Goal: Complete application form: Complete application form

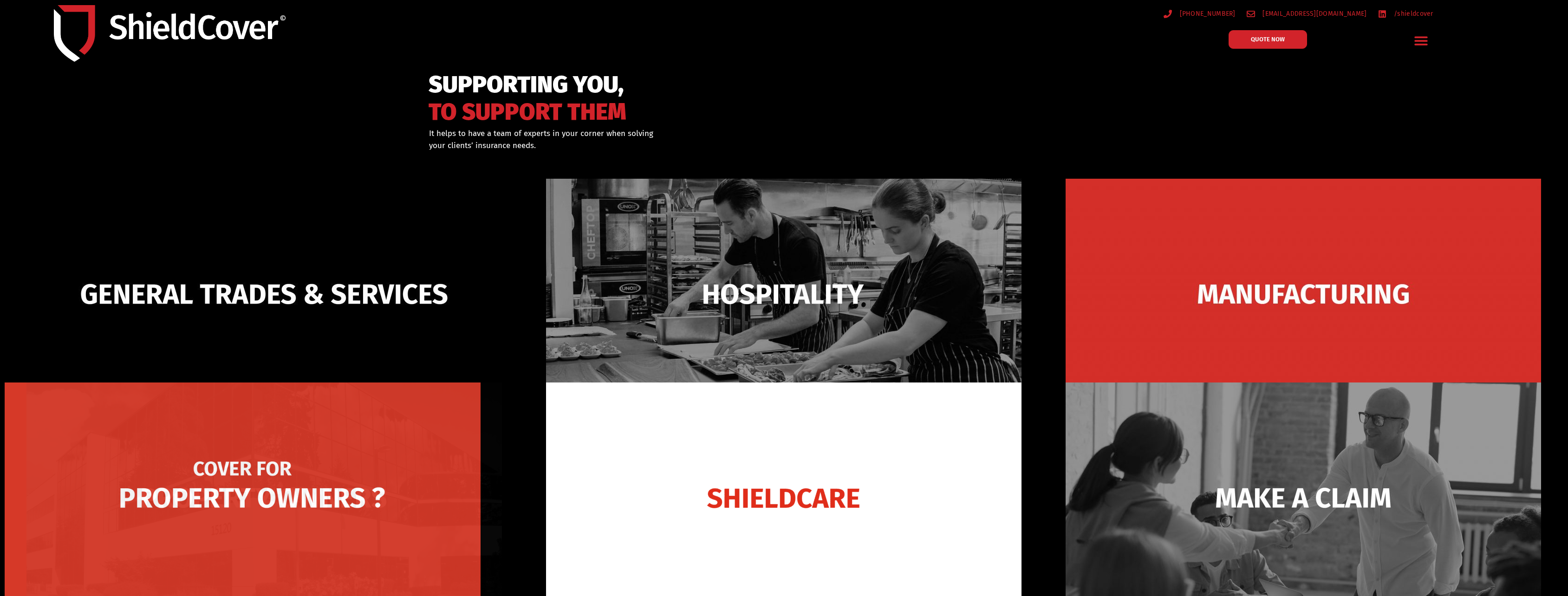
click at [424, 485] on img at bounding box center [264, 498] width 475 height 231
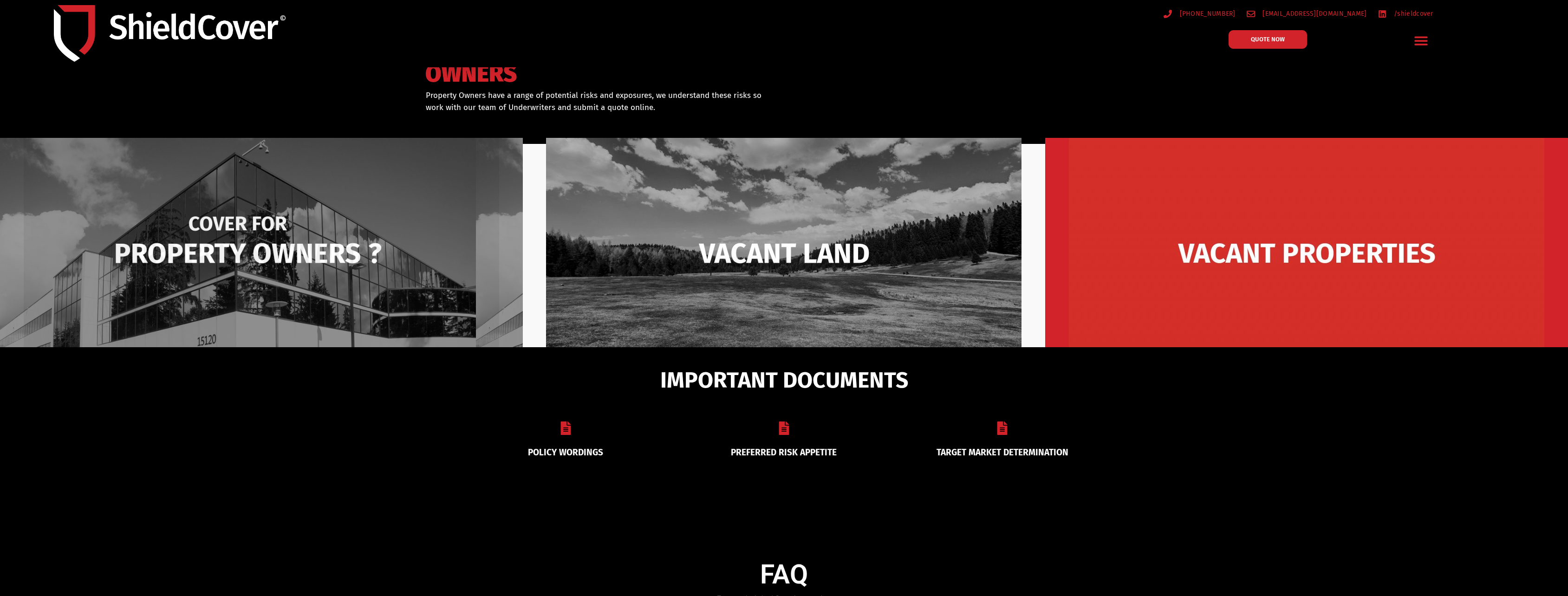
click at [285, 253] on img at bounding box center [261, 253] width 475 height 231
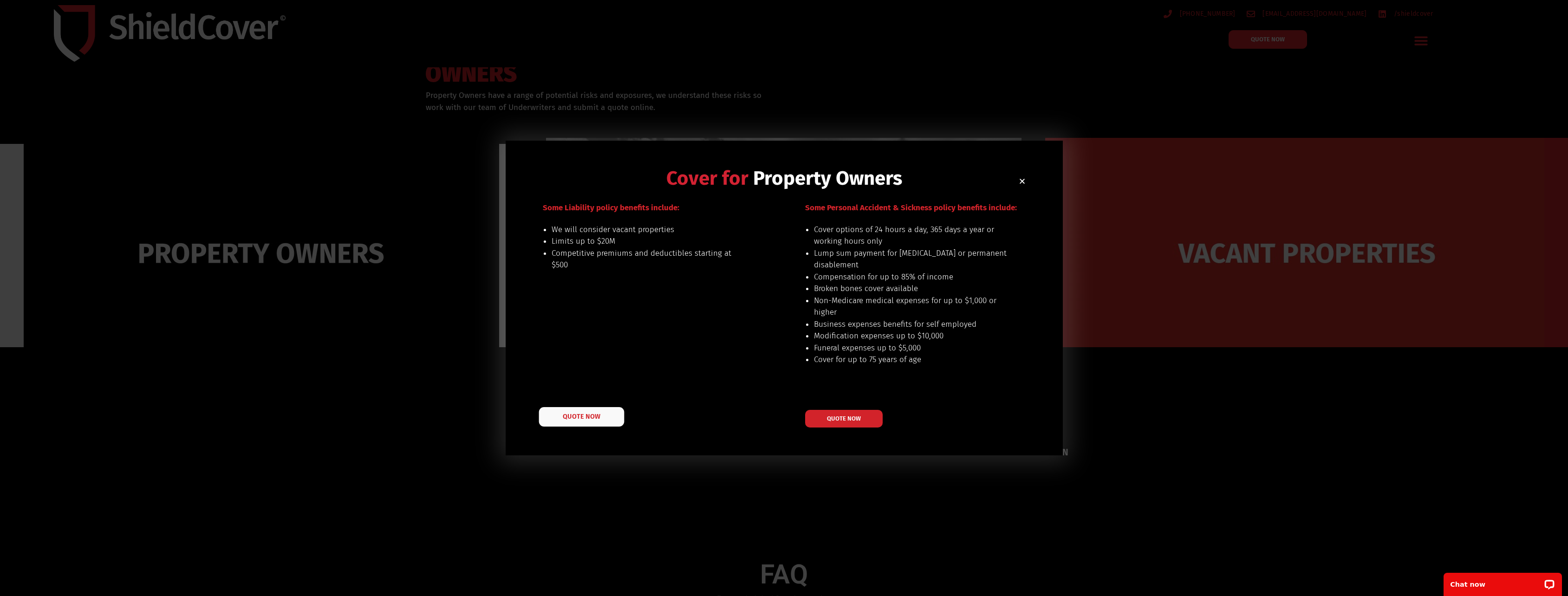
click at [593, 419] on span "QUOTE NOW" at bounding box center [581, 417] width 37 height 7
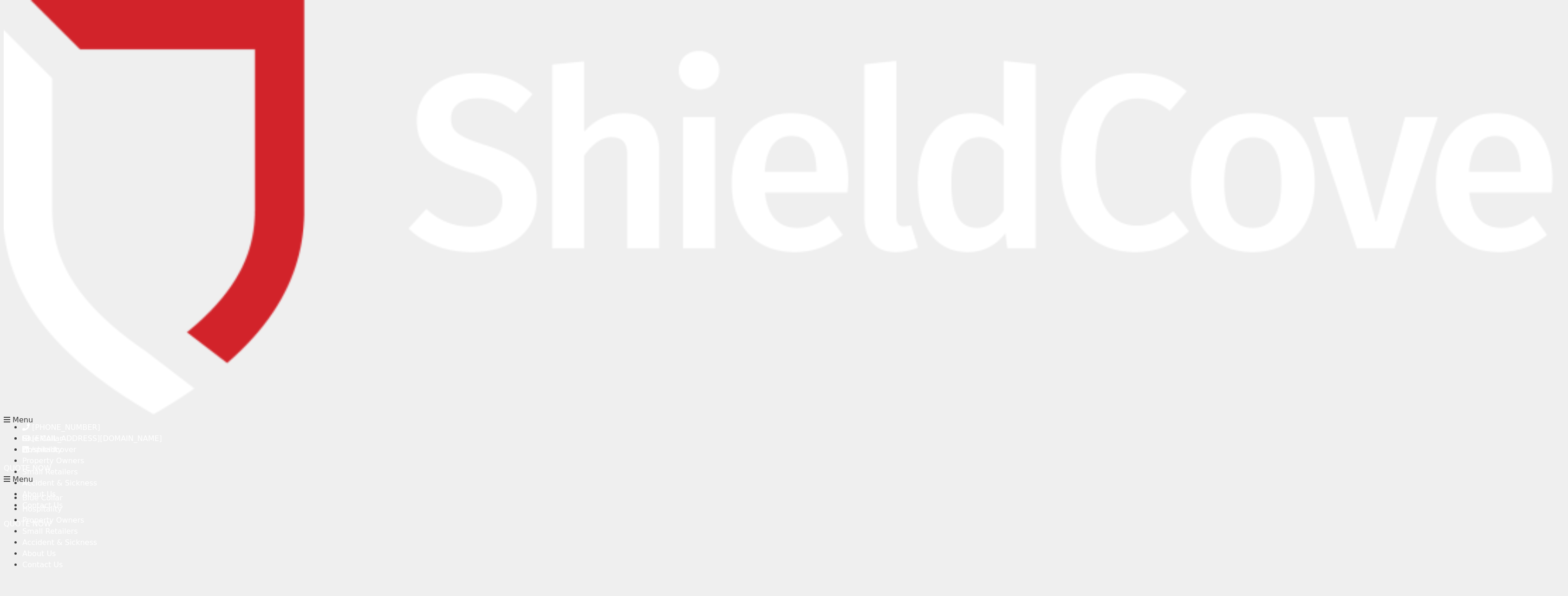
type input "Taylah"
type input "Beaton"
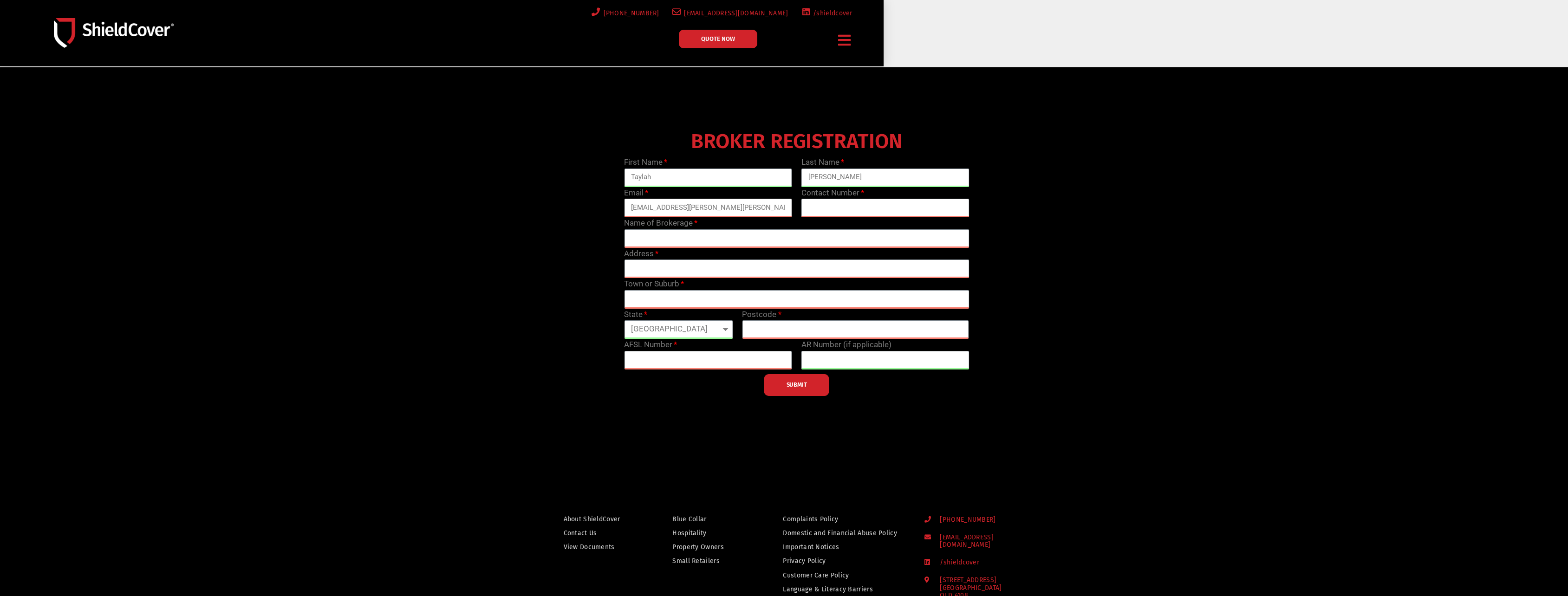
type input "taylah.beaton@marsh.com"
type input "049049254"
type input "B"
type input "Marsh"
click at [785, 390] on button "SUBMIT" at bounding box center [797, 385] width 65 height 22
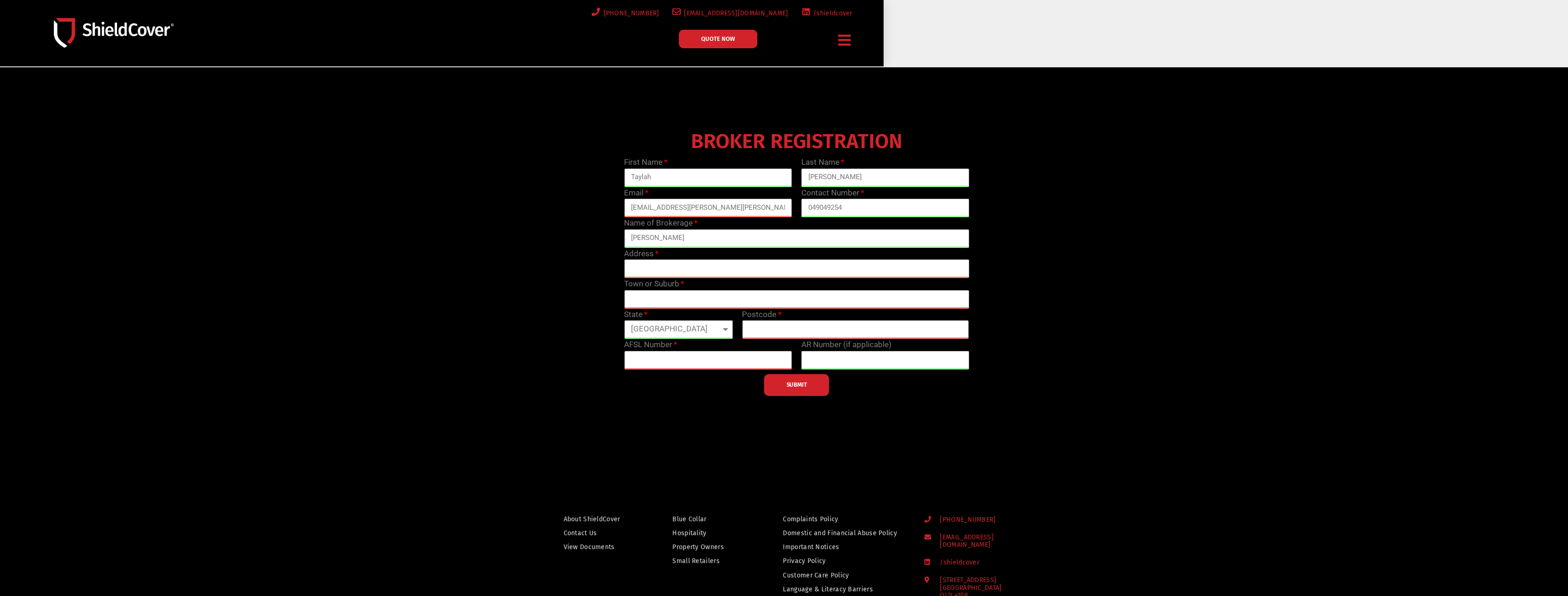
click at [640, 275] on input "text" at bounding box center [796, 268] width 345 height 19
paste input "727 Collins Street"
type input "727 Collins Street"
click at [645, 298] on input "text" at bounding box center [796, 300] width 345 height 19
type input "Docklands"
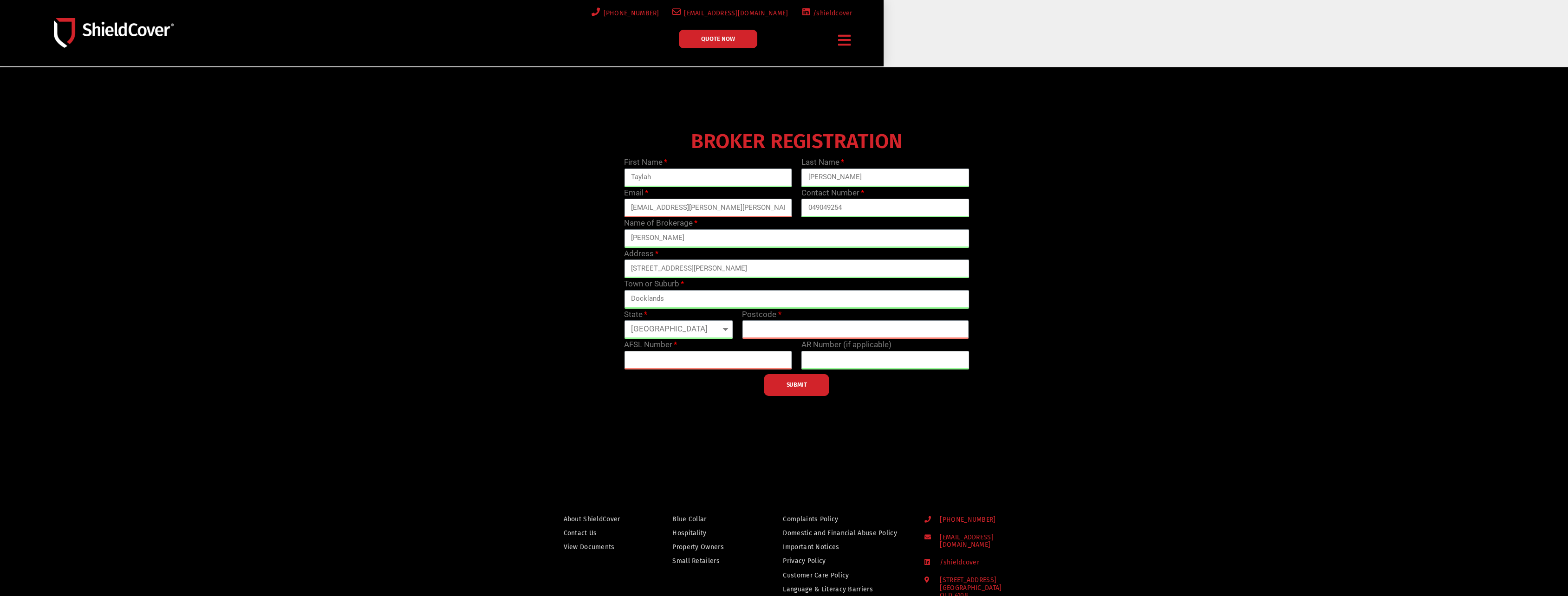
select select "VIC"
type input "3008"
click at [938, 419] on div at bounding box center [784, 267] width 1568 height 400
click at [791, 390] on button "SUBMIT" at bounding box center [797, 385] width 65 height 22
click at [692, 361] on input "text" at bounding box center [708, 360] width 168 height 19
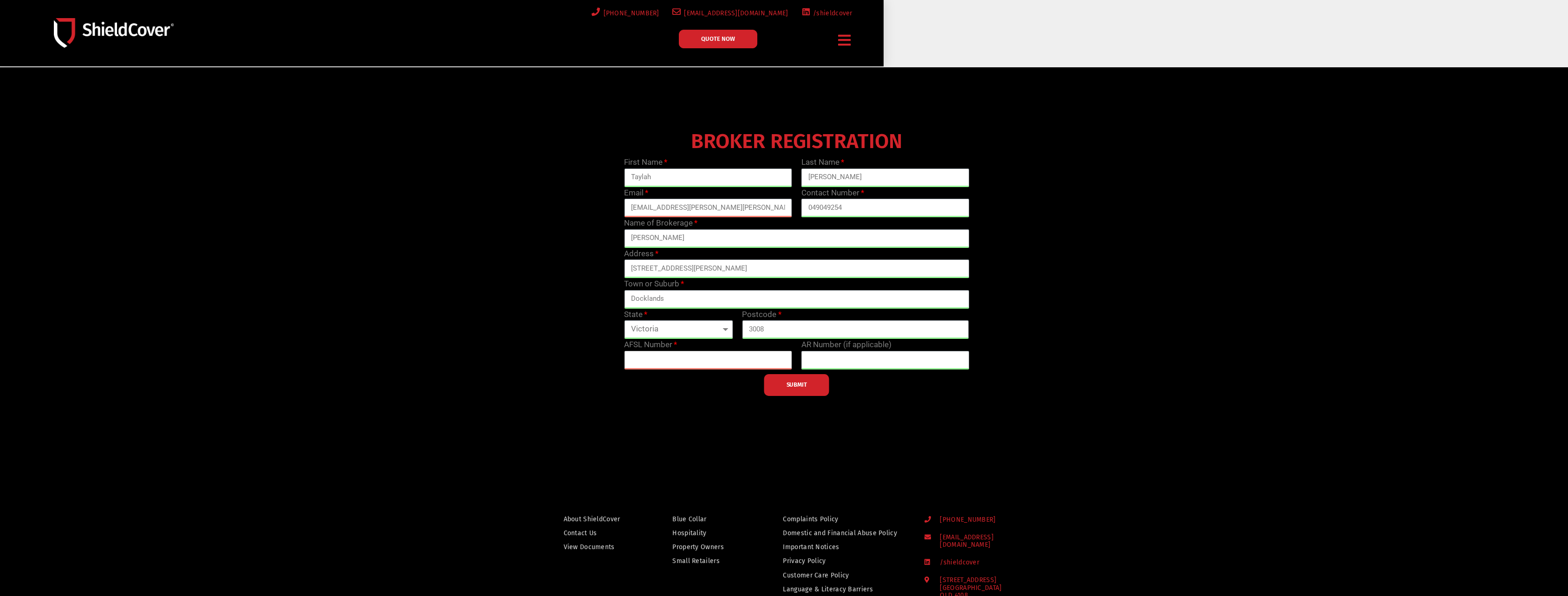
drag, startPoint x: 700, startPoint y: 360, endPoint x: 567, endPoint y: 349, distance: 133.5
click at [567, 349] on div "BROKER REGISTRATION First Name Taylah Last Name Beaton Email taylah.beaton@mars…" at bounding box center [797, 261] width 709 height 269
type input "123"
click at [803, 403] on div at bounding box center [784, 267] width 1568 height 400
click at [803, 386] on span "SUBMIT" at bounding box center [797, 385] width 21 height 2
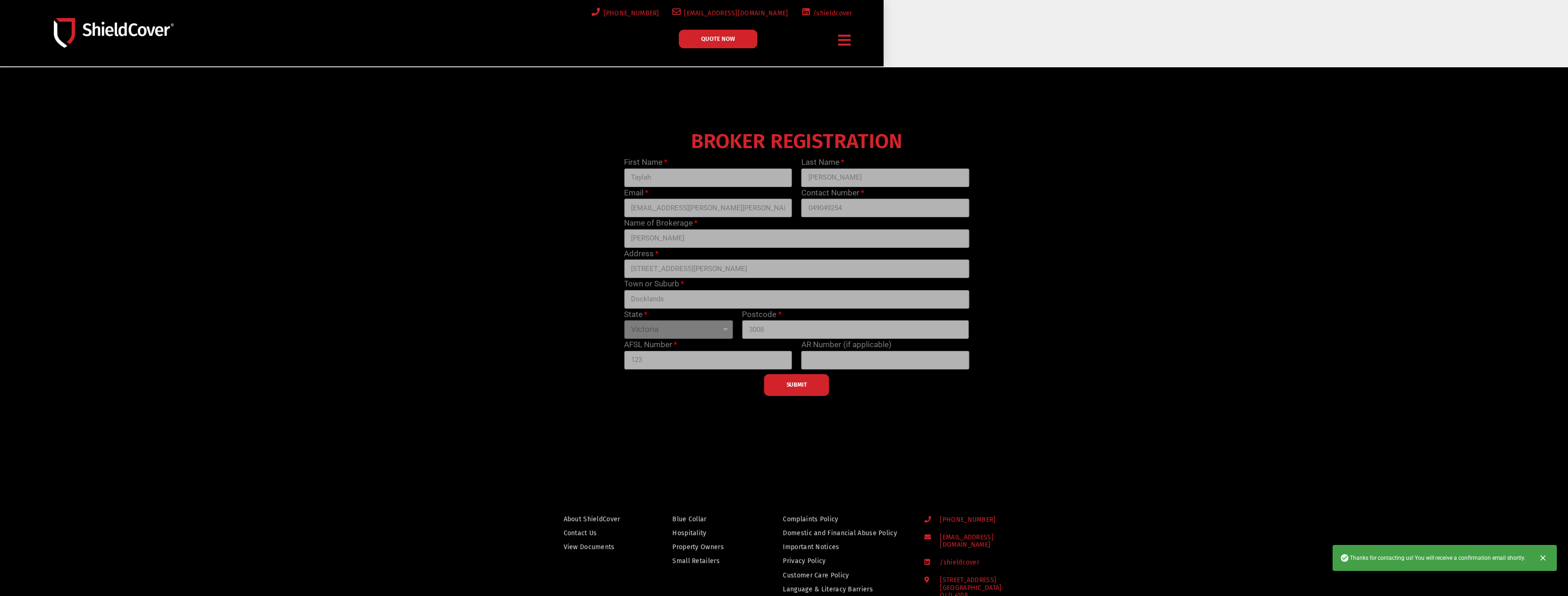
click at [721, 36] on span "QUOTE NOW" at bounding box center [718, 39] width 34 height 6
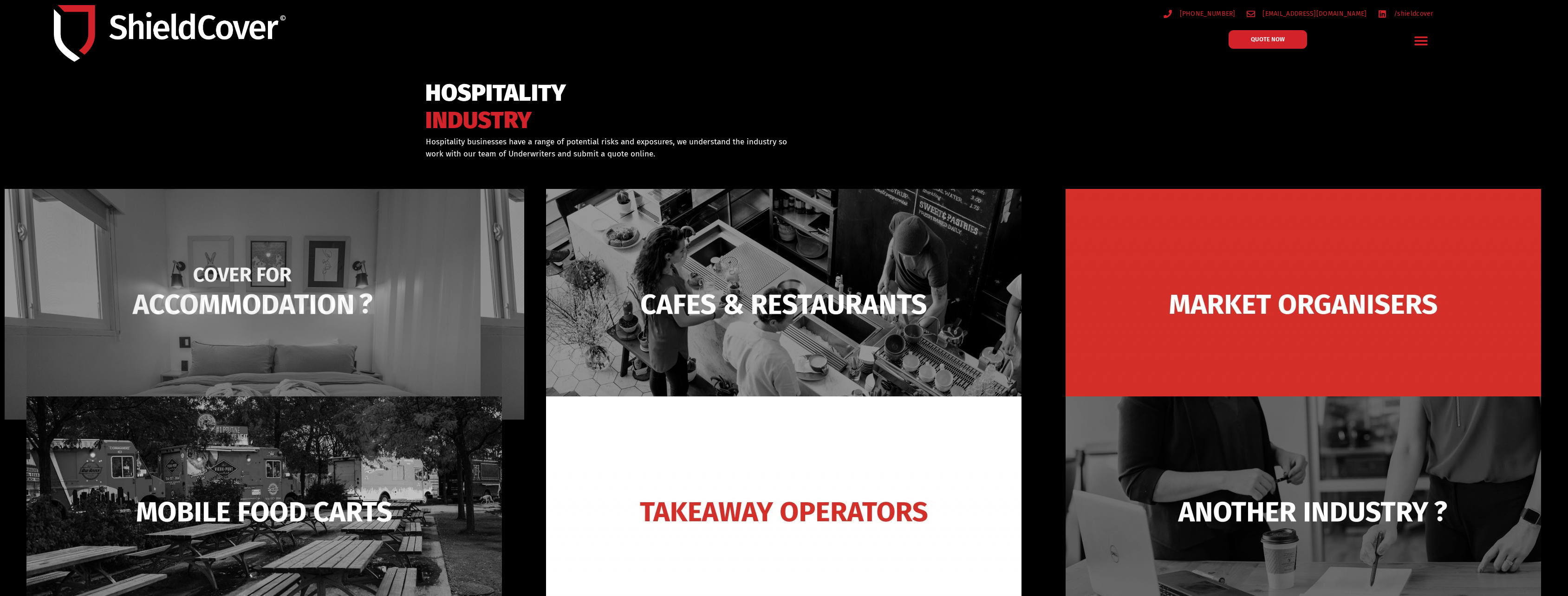
click at [385, 282] on img at bounding box center [264, 304] width 475 height 231
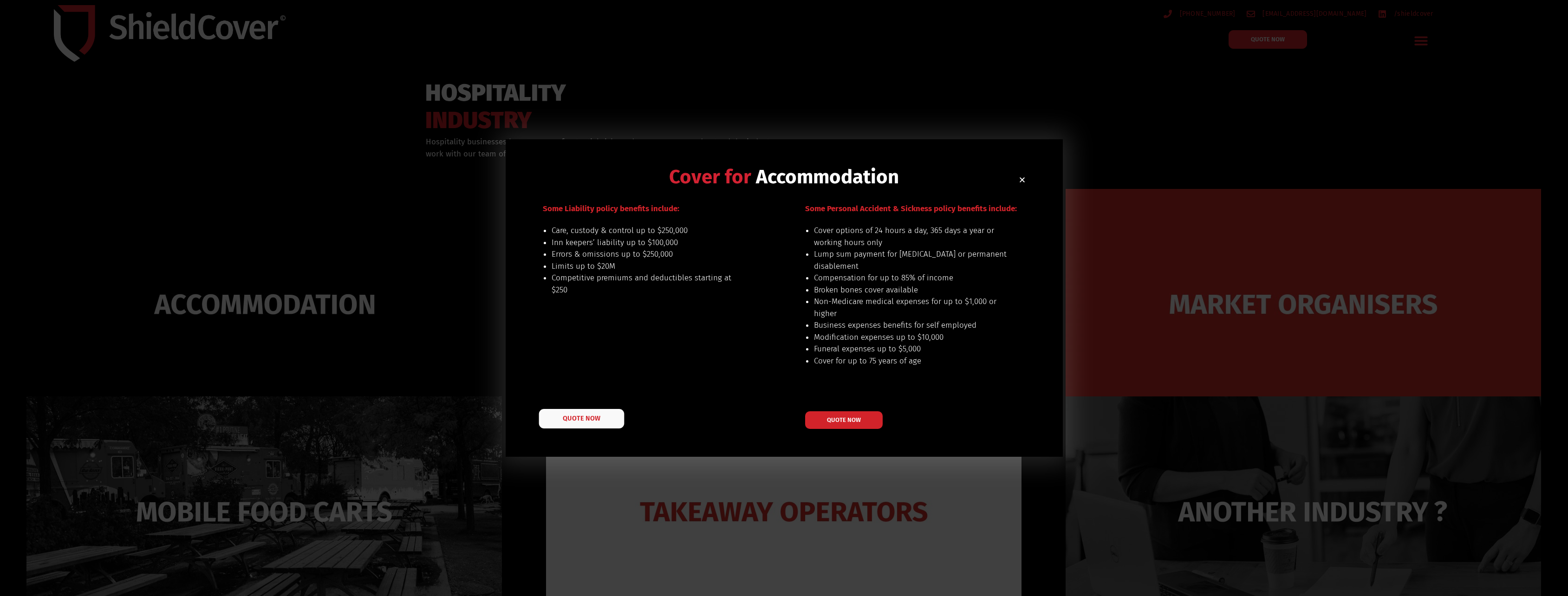
click at [589, 411] on link "QUOTE NOW" at bounding box center [581, 419] width 85 height 19
